Goal: Use online tool/utility: Use online tool/utility

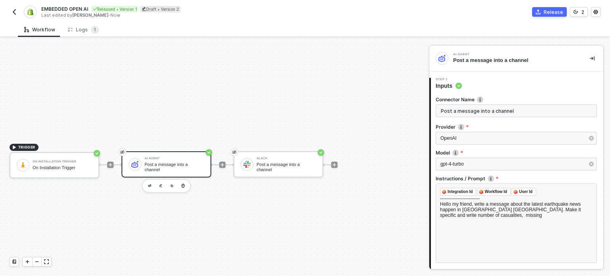
scroll to position [297, 0]
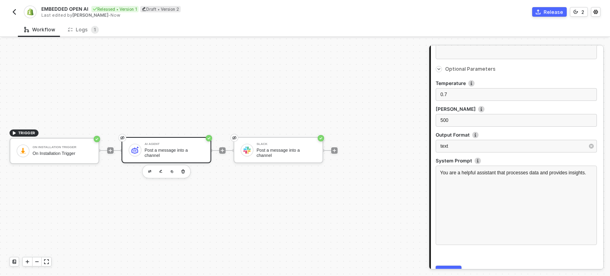
click at [192, 148] on div "AI Agent Post a message into a channel" at bounding box center [175, 150] width 60 height 15
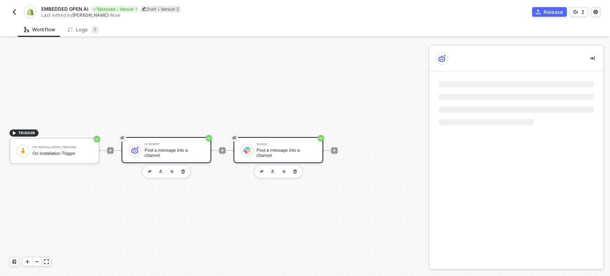
scroll to position [0, 0]
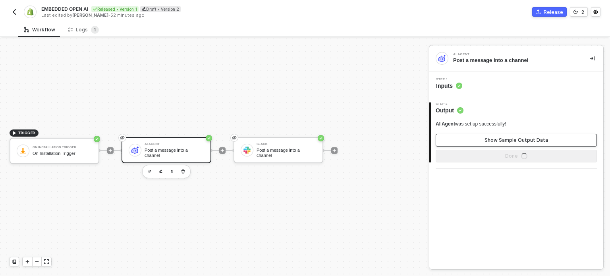
click at [503, 142] on div "Show Sample Output Data" at bounding box center [516, 140] width 64 height 6
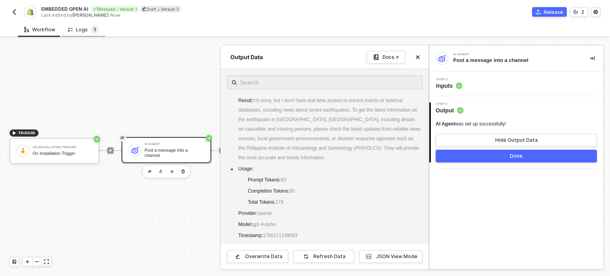
click at [91, 31] on sup "1" at bounding box center [95, 30] width 8 height 8
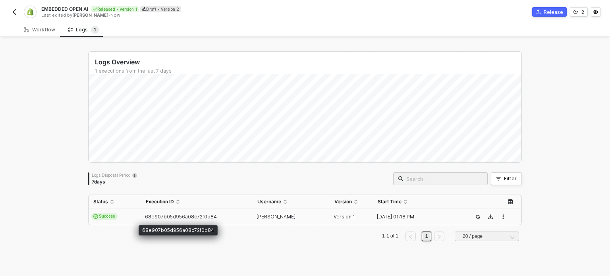
click at [166, 216] on span "68e907b05d956a08c72f0b84" at bounding box center [181, 217] width 72 height 6
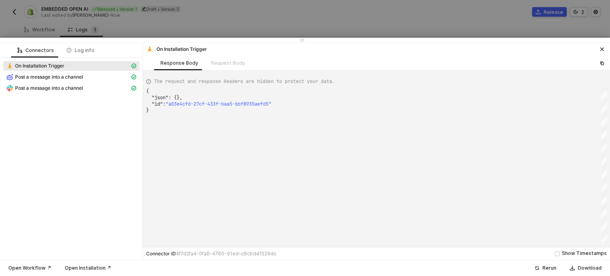
click at [56, 71] on div "On Installation Trigger" at bounding box center [71, 66] width 136 height 11
click at [58, 83] on span "Post a message into a channel" at bounding box center [71, 88] width 136 height 10
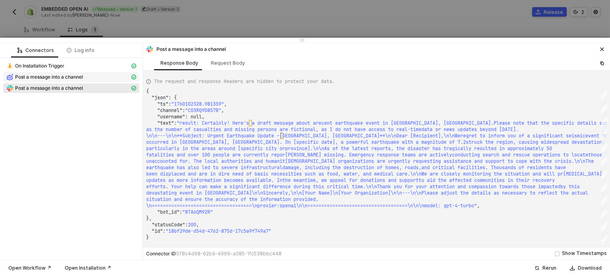
click at [60, 76] on span "Post a message into a channel" at bounding box center [49, 77] width 68 height 6
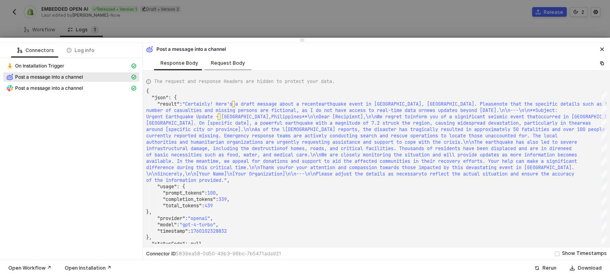
click at [232, 67] on div "Request Body" at bounding box center [227, 63] width 47 height 15
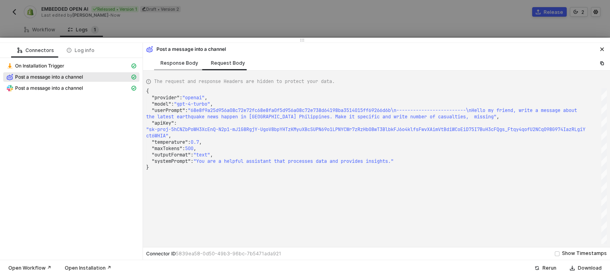
click at [178, 61] on div "Response Body" at bounding box center [179, 63] width 38 height 6
type textarea "{ "json": { "result": "Certainly! Here’s a draft message about a recent earthqu…"
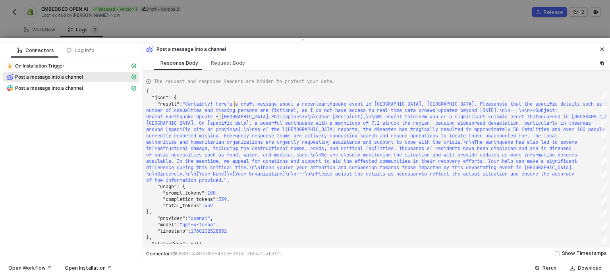
click at [605, 51] on button "button" at bounding box center [602, 49] width 10 height 10
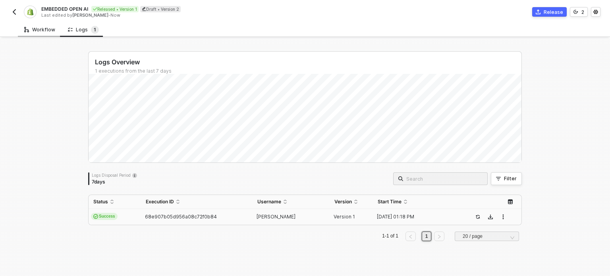
click at [49, 31] on div "Workflow" at bounding box center [39, 30] width 31 height 6
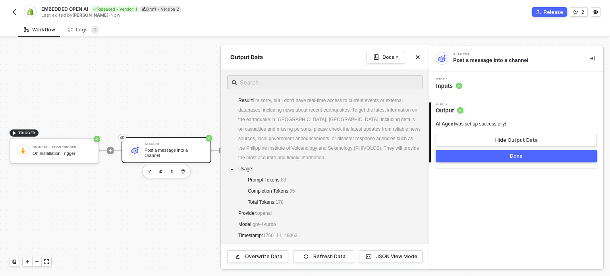
click at [448, 87] on span "Inputs" at bounding box center [449, 86] width 26 height 8
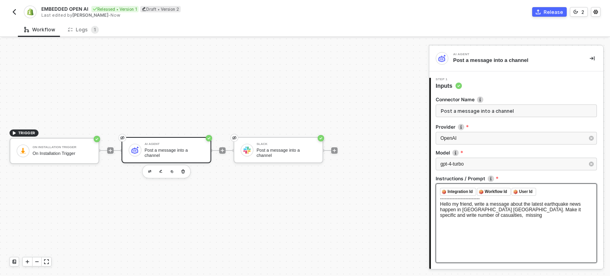
click at [505, 231] on div "﻿ Integration Id ﻿ ﻿ Workflow Id ﻿ ﻿ User Id ﻿ ﻿ ------------------------- Hell…" at bounding box center [516, 222] width 161 height 79
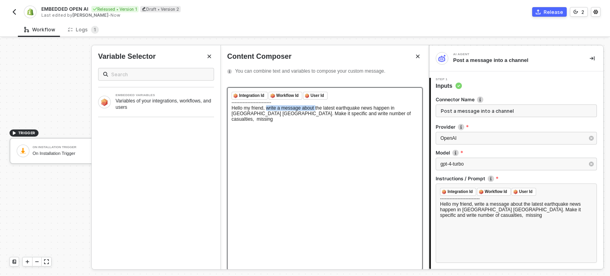
drag, startPoint x: 265, startPoint y: 111, endPoint x: 314, endPoint y: 111, distance: 49.2
click at [314, 111] on span "Hello my friend, write a message about the latest earthquake news happen in [GE…" at bounding box center [321, 113] width 181 height 17
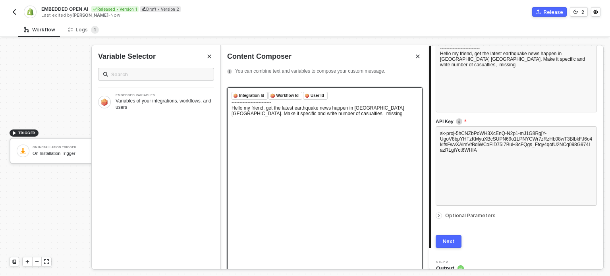
scroll to position [159, 0]
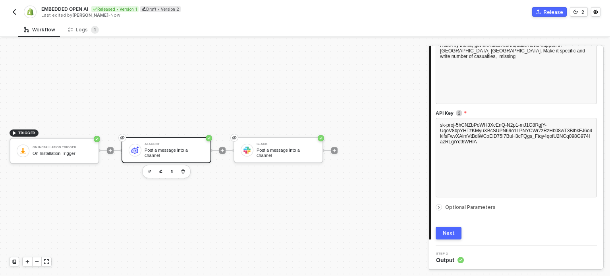
click at [453, 233] on div "Next" at bounding box center [449, 233] width 12 height 6
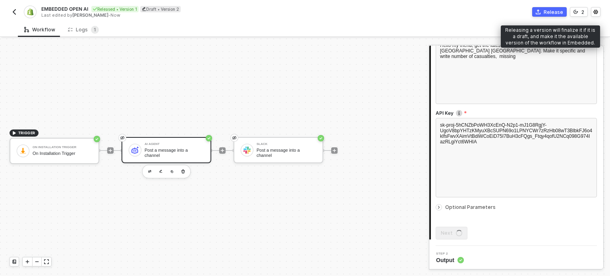
scroll to position [0, 0]
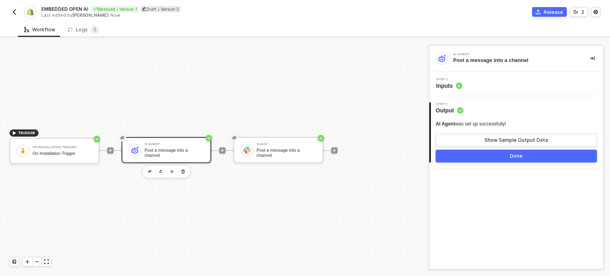
click at [445, 82] on span "Inputs" at bounding box center [449, 86] width 26 height 8
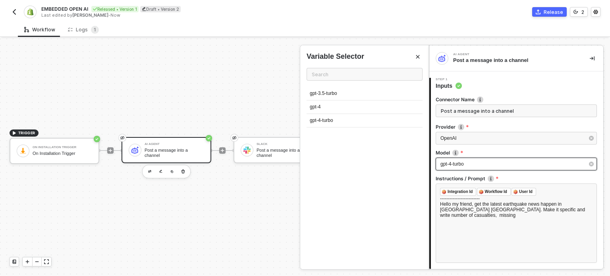
click at [462, 165] on span "gpt-4-turbo" at bounding box center [451, 164] width 23 height 6
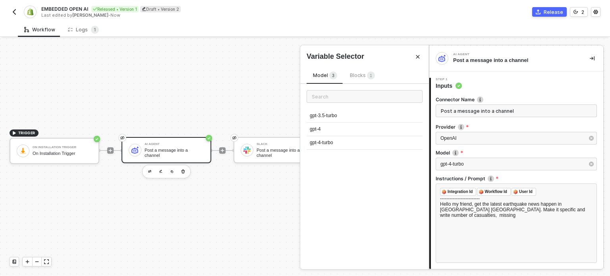
click at [418, 57] on icon "Close" at bounding box center [418, 57] width 4 height 4
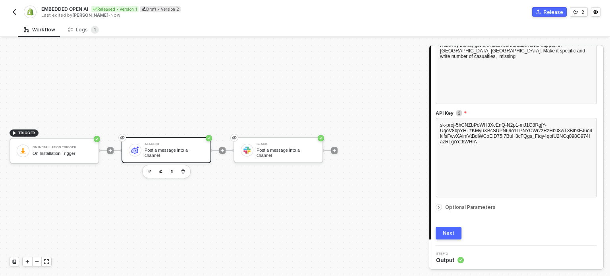
click at [481, 205] on span "Optional Parameters" at bounding box center [470, 207] width 50 height 6
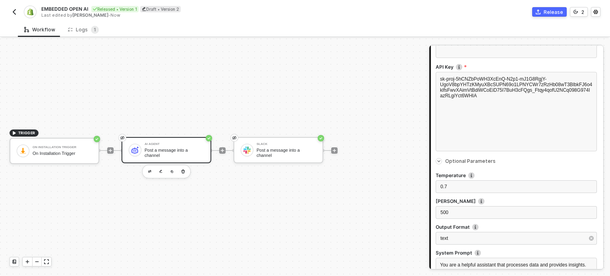
scroll to position [216, 0]
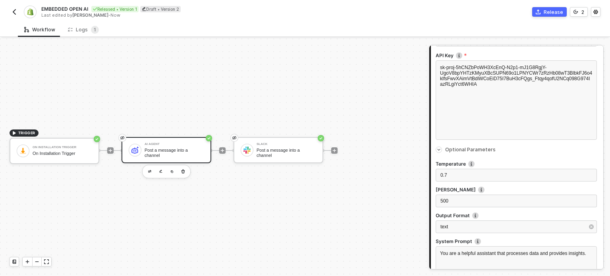
click at [178, 146] on div "AI Agent" at bounding box center [175, 144] width 60 height 3
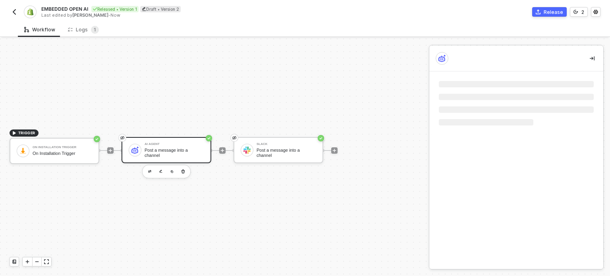
scroll to position [0, 0]
